Goal: Information Seeking & Learning: Learn about a topic

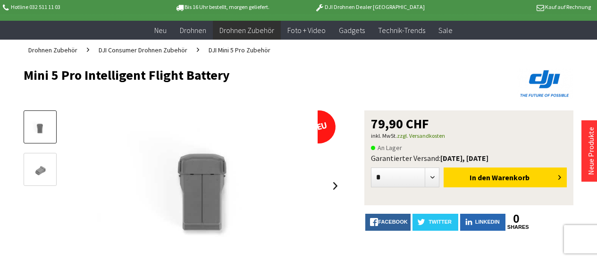
scroll to position [94, 0]
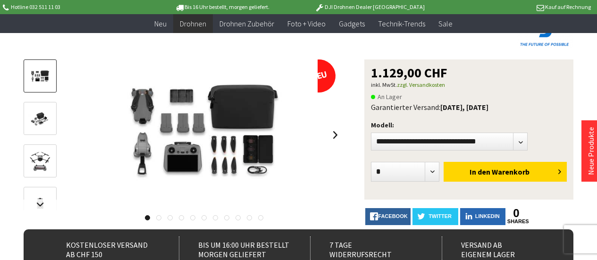
scroll to position [94, 0]
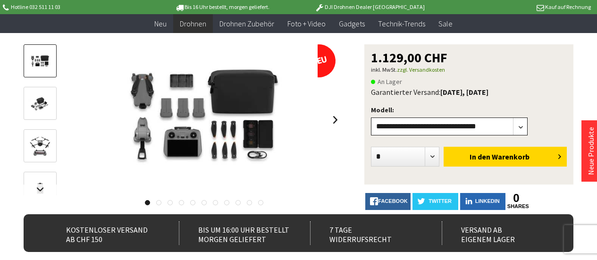
click at [528, 130] on select"] "**********" at bounding box center [449, 126] width 157 height 18
click at [371, 117] on select"] "**********" at bounding box center [449, 126] width 157 height 18
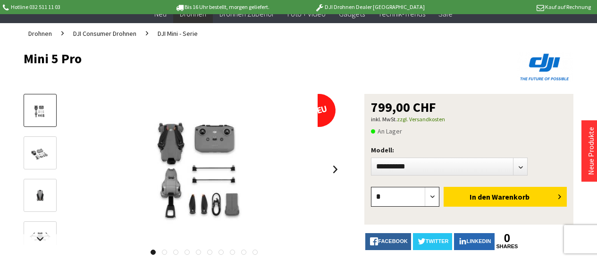
scroll to position [47, 0]
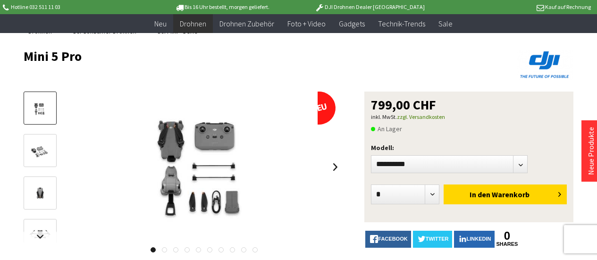
scroll to position [94, 0]
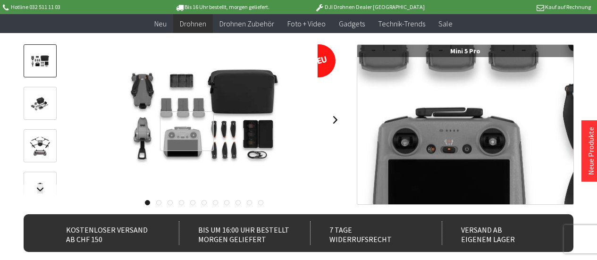
click at [187, 131] on div at bounding box center [187, 131] width 54 height 40
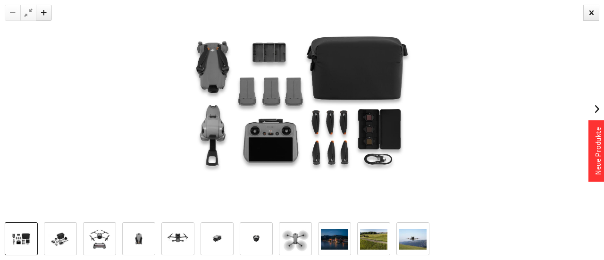
click at [303, 239] on img at bounding box center [295, 239] width 27 height 27
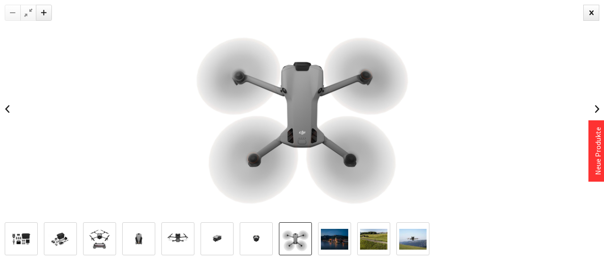
click at [248, 245] on img at bounding box center [256, 239] width 27 height 27
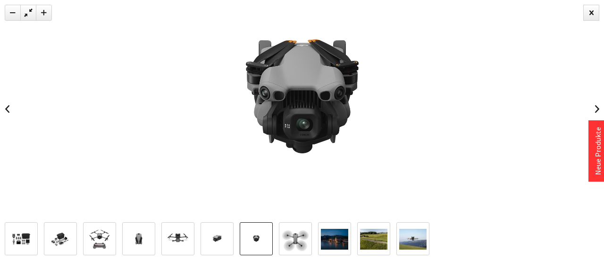
click at [223, 249] on img at bounding box center [216, 239] width 27 height 27
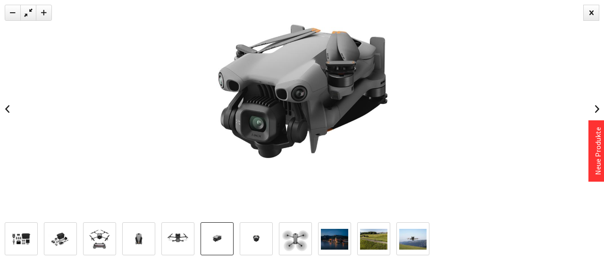
click at [180, 244] on img at bounding box center [177, 239] width 27 height 27
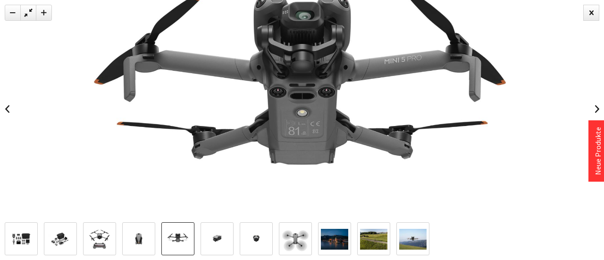
click at [130, 239] on img at bounding box center [138, 239] width 27 height 27
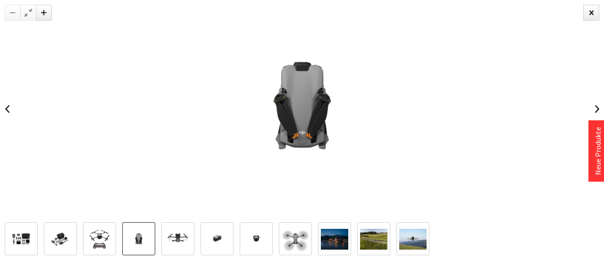
click at [109, 243] on img at bounding box center [99, 239] width 27 height 27
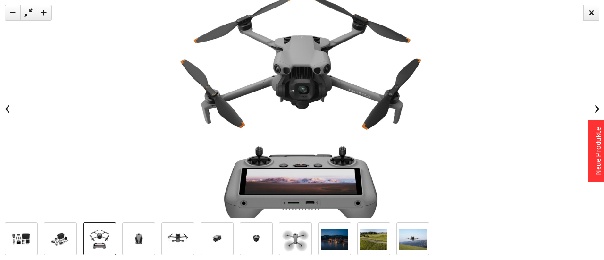
click at [407, 247] on img at bounding box center [412, 239] width 27 height 21
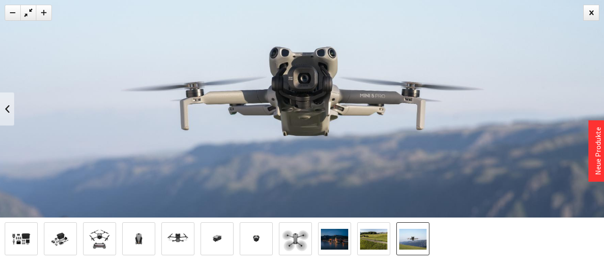
click at [380, 242] on img at bounding box center [373, 239] width 27 height 21
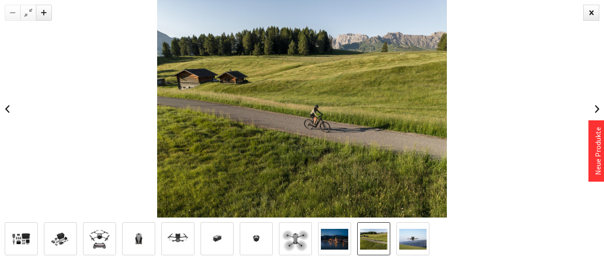
click at [337, 242] on img at bounding box center [334, 239] width 27 height 21
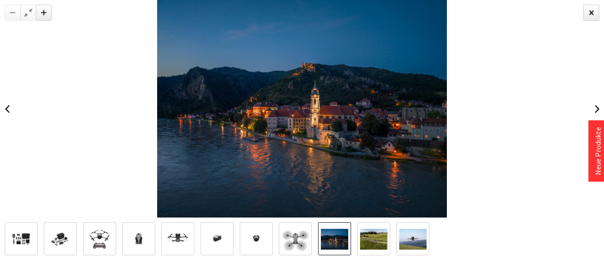
click at [303, 245] on img at bounding box center [295, 239] width 27 height 27
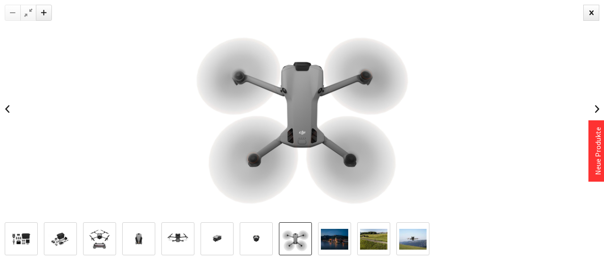
click at [261, 233] on img at bounding box center [256, 239] width 27 height 27
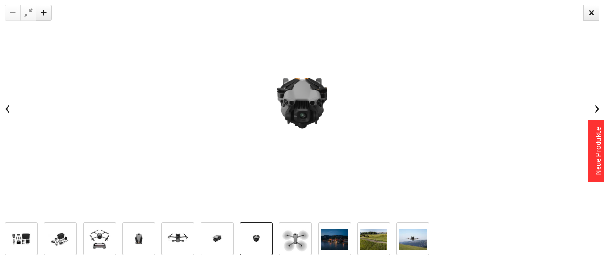
click at [212, 235] on img at bounding box center [216, 239] width 27 height 27
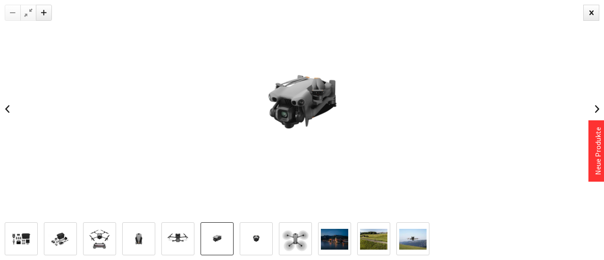
click at [171, 233] on img at bounding box center [177, 239] width 27 height 27
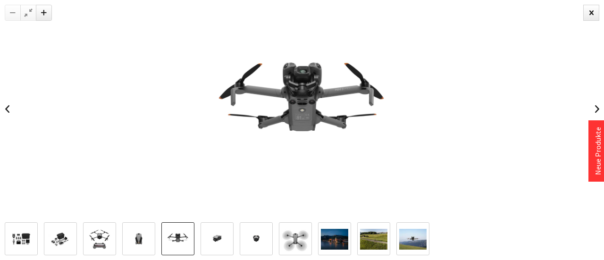
click at [139, 231] on img at bounding box center [138, 239] width 27 height 27
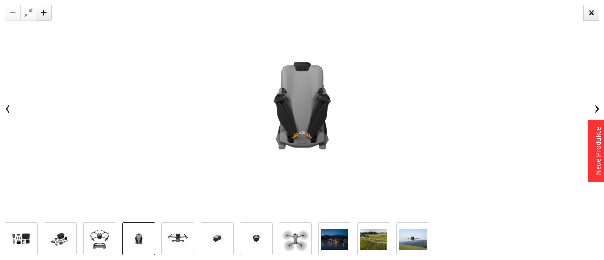
click at [102, 239] on img at bounding box center [99, 239] width 27 height 27
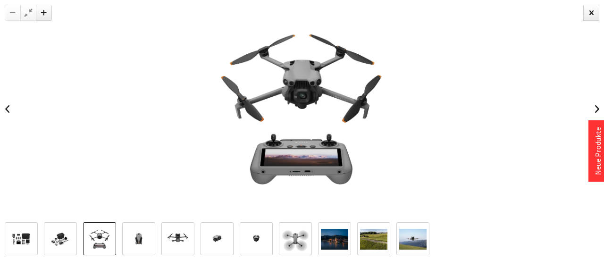
click at [68, 234] on img at bounding box center [60, 239] width 27 height 18
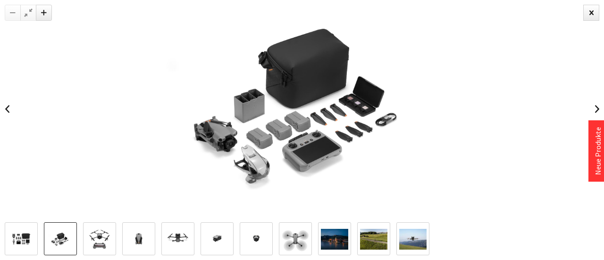
click at [453, 141] on img at bounding box center [302, 109] width 326 height 218
click at [592, 5] on div at bounding box center [591, 13] width 16 height 16
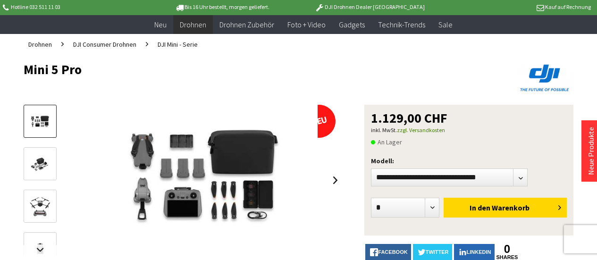
scroll to position [0, 0]
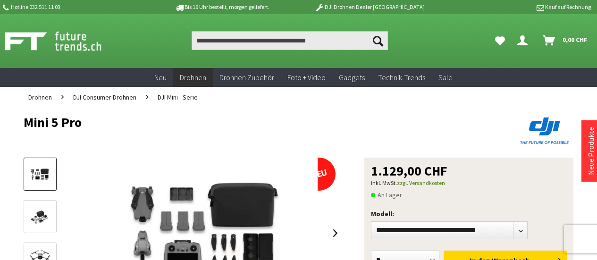
drag, startPoint x: 24, startPoint y: 121, endPoint x: 87, endPoint y: 118, distance: 63.3
click at [87, 118] on h1 "Mini 5 Pro" at bounding box center [244, 122] width 440 height 14
